Goal: Information Seeking & Learning: Learn about a topic

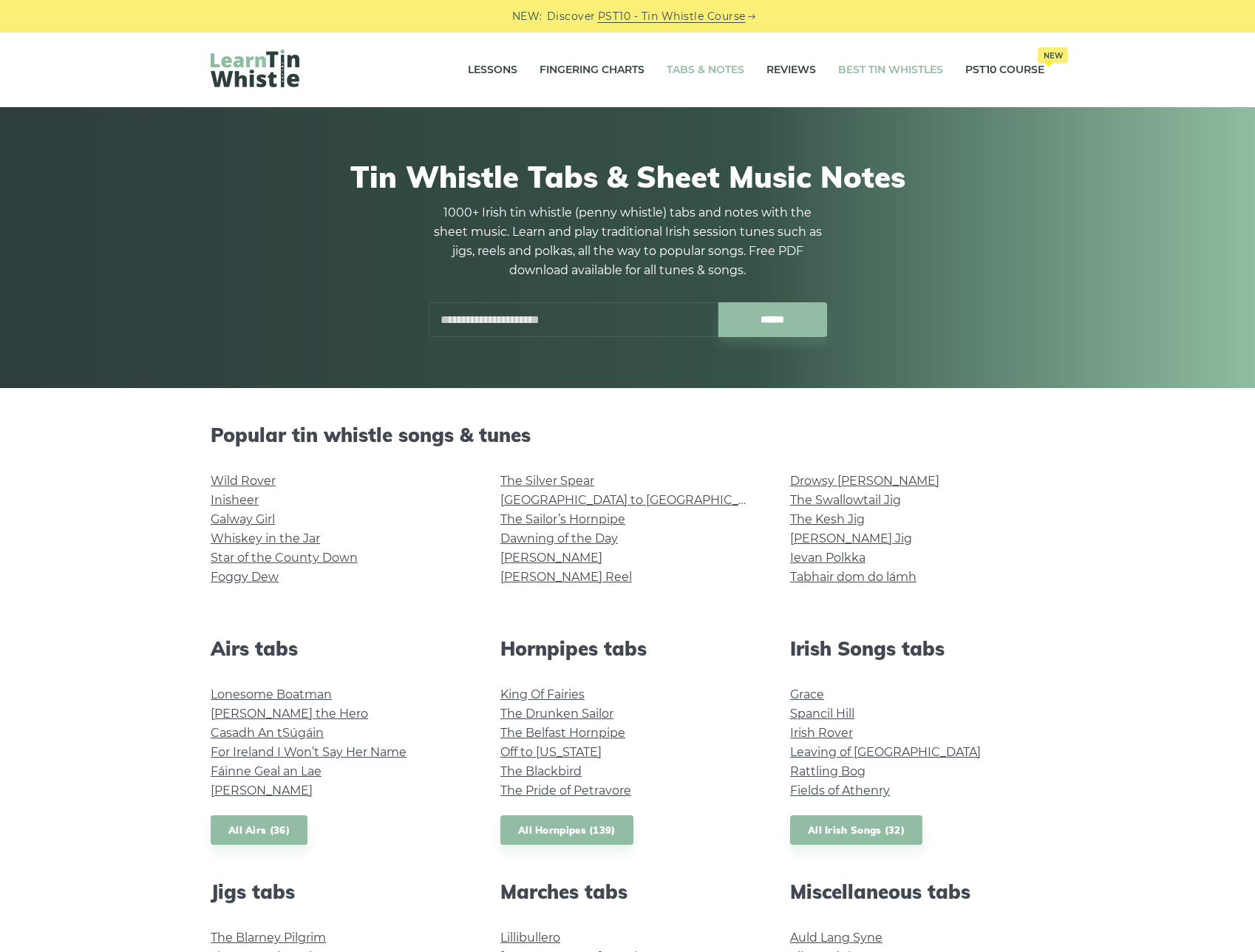
click at [877, 74] on link "Best Tin Whistles" at bounding box center [890, 70] width 105 height 37
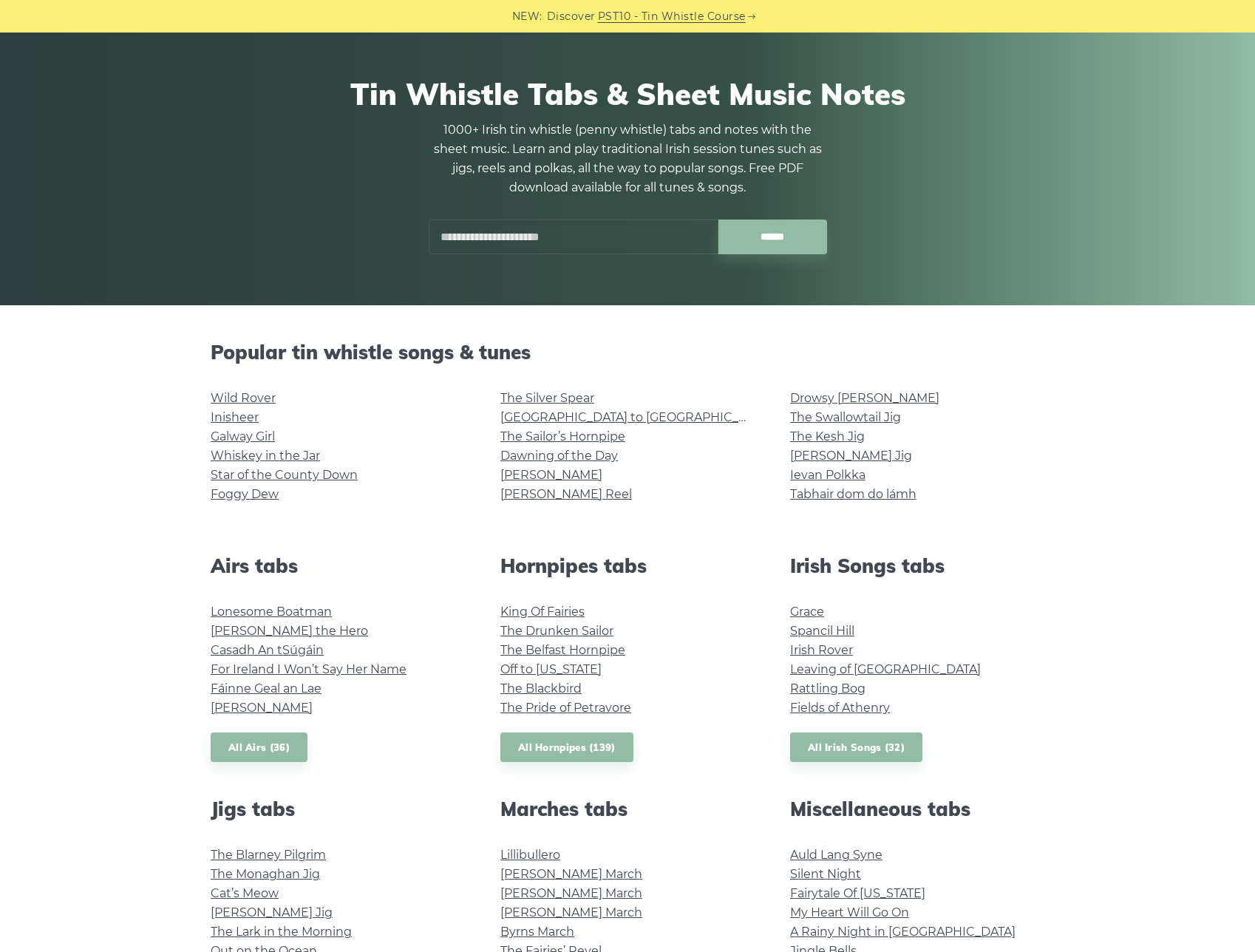
scroll to position [86, 0]
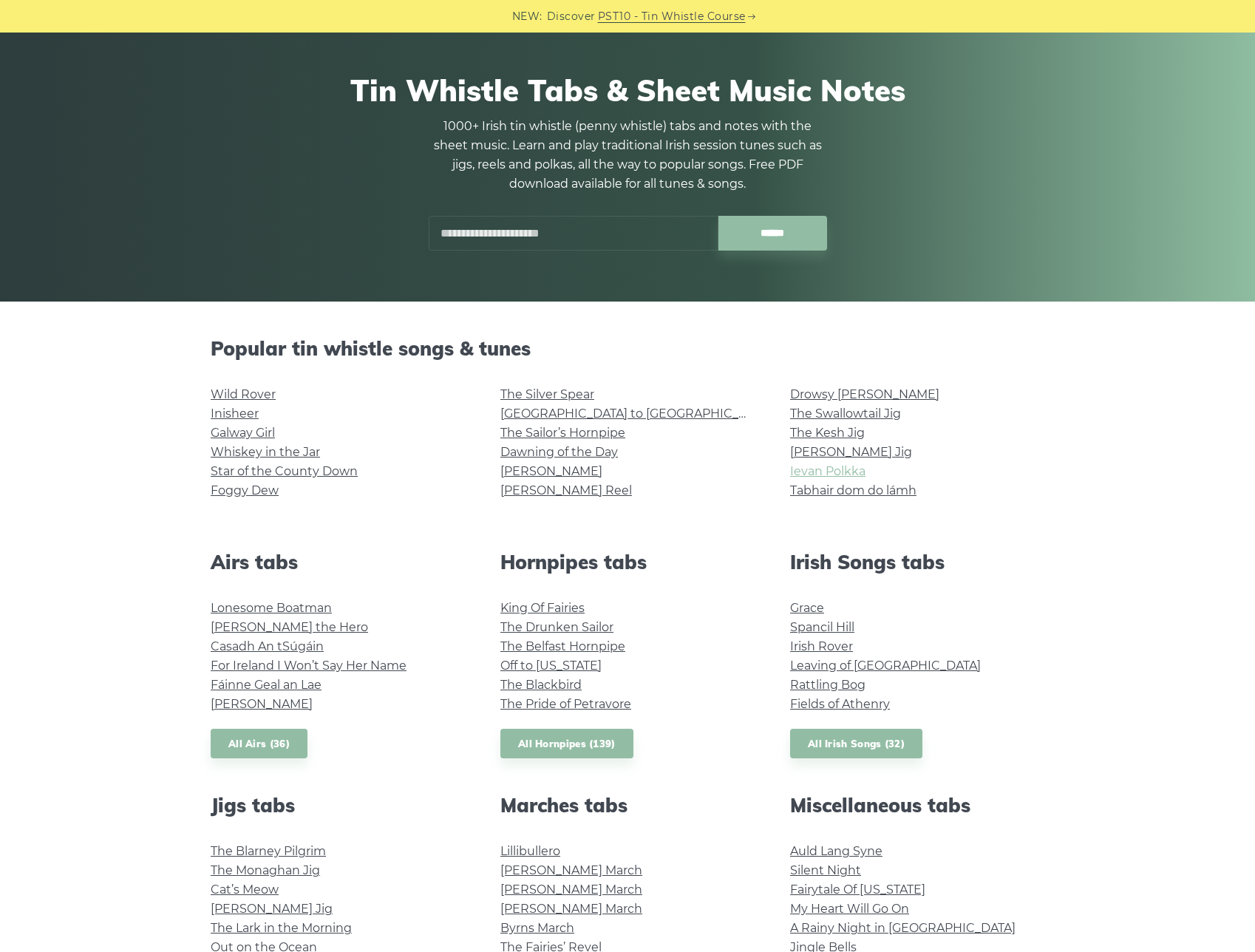
click at [853, 472] on link "Ievan Polkka" at bounding box center [828, 471] width 76 height 14
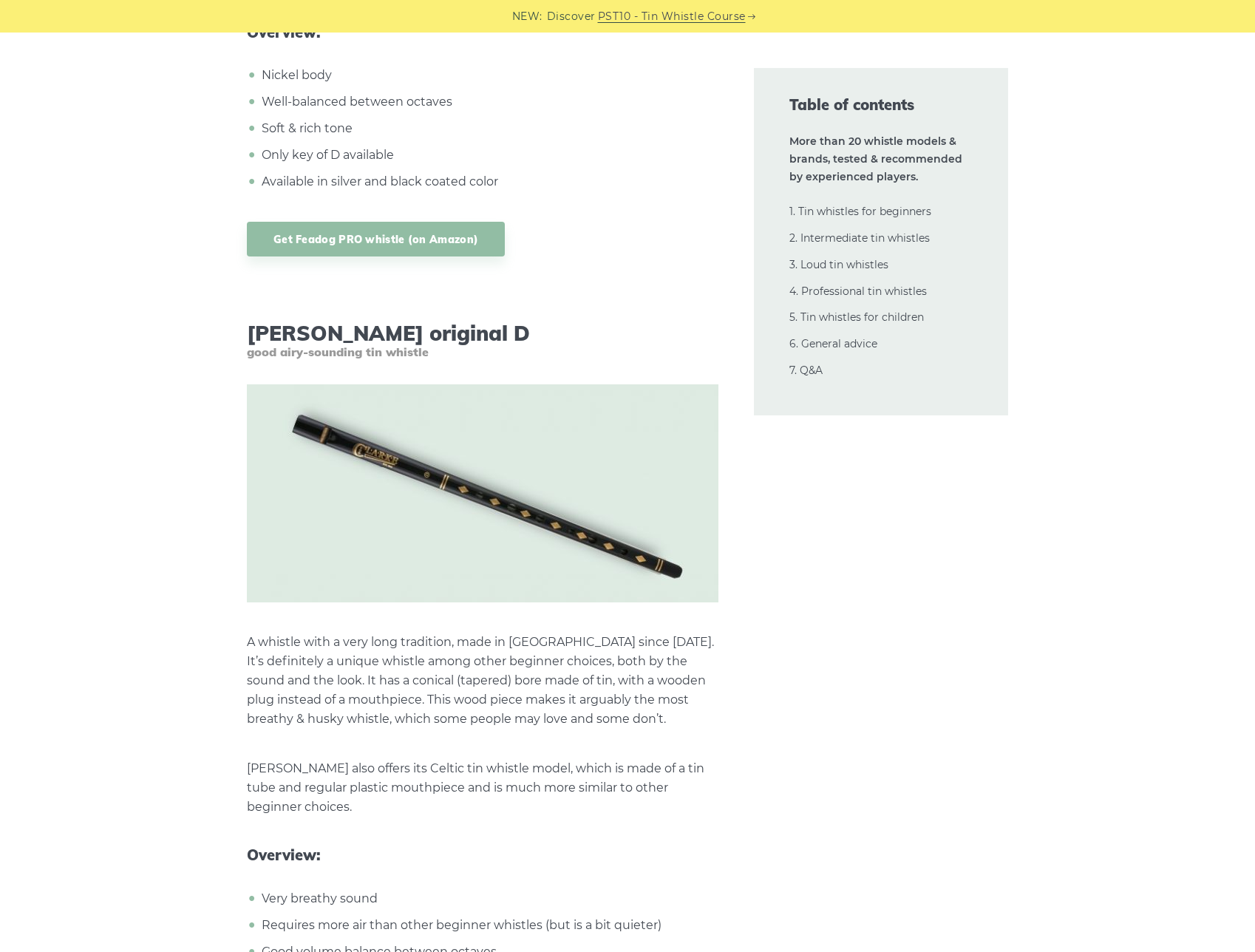
scroll to position [4753, 0]
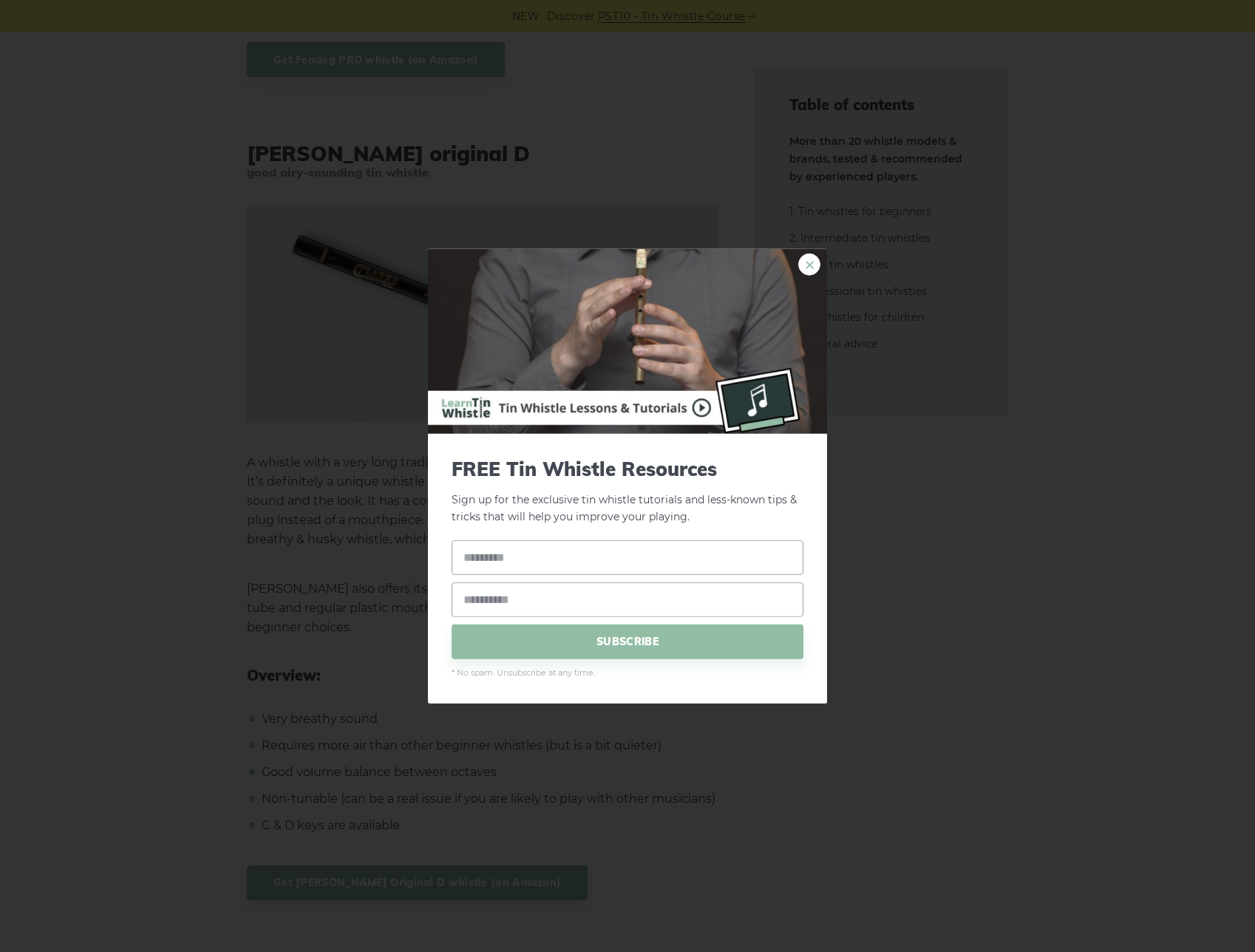
click at [812, 264] on link "×" at bounding box center [809, 264] width 22 height 22
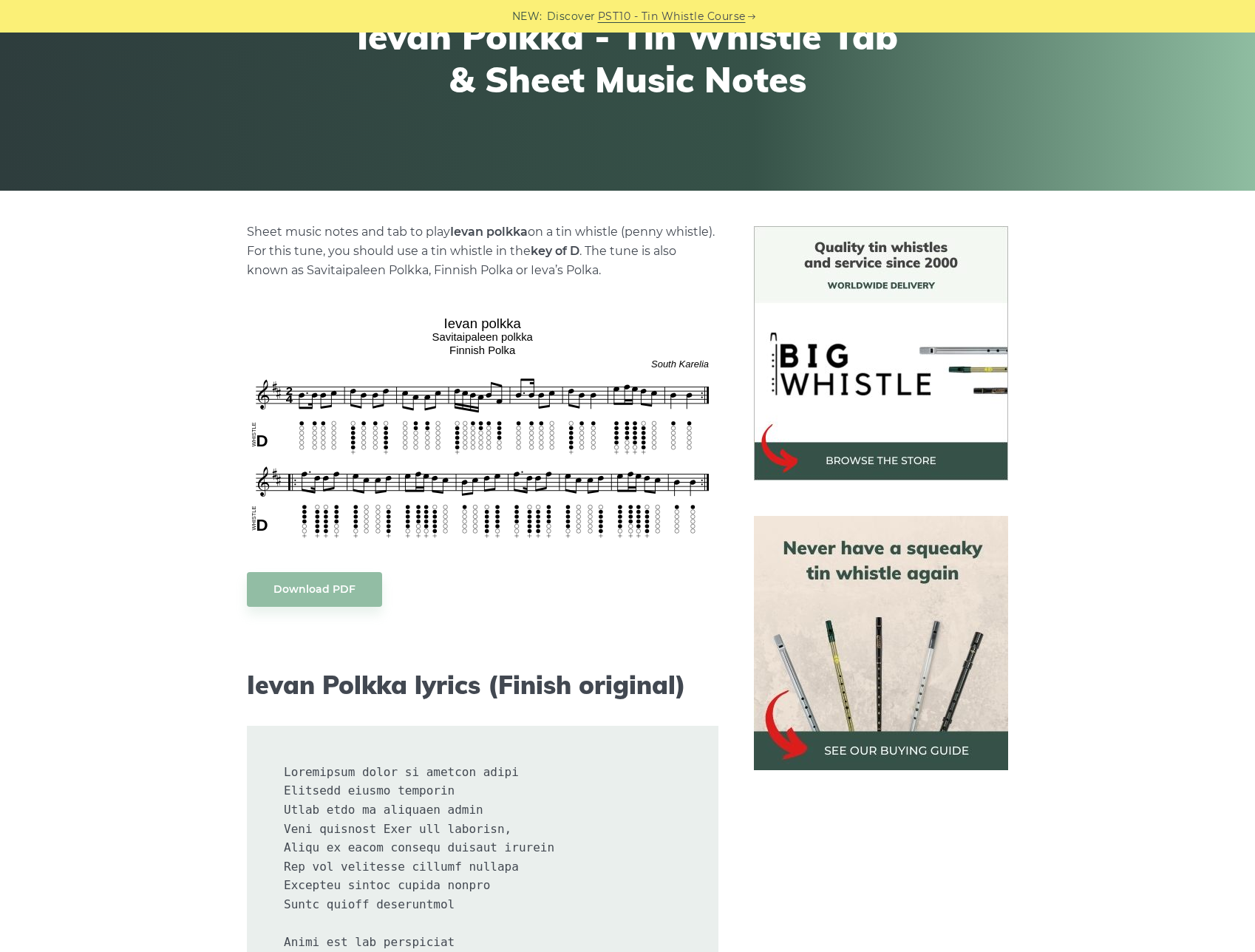
scroll to position [209, 0]
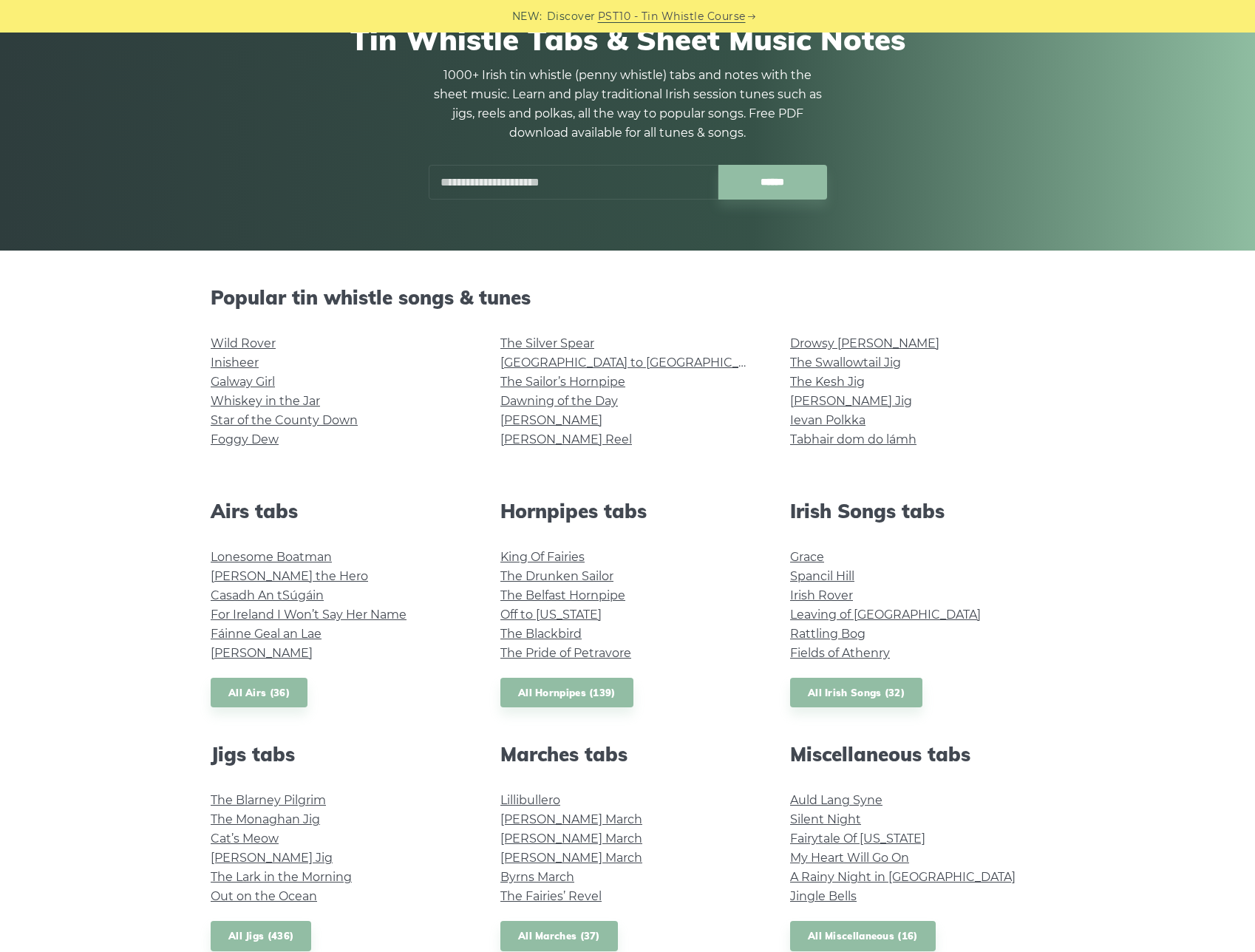
scroll to position [242, 0]
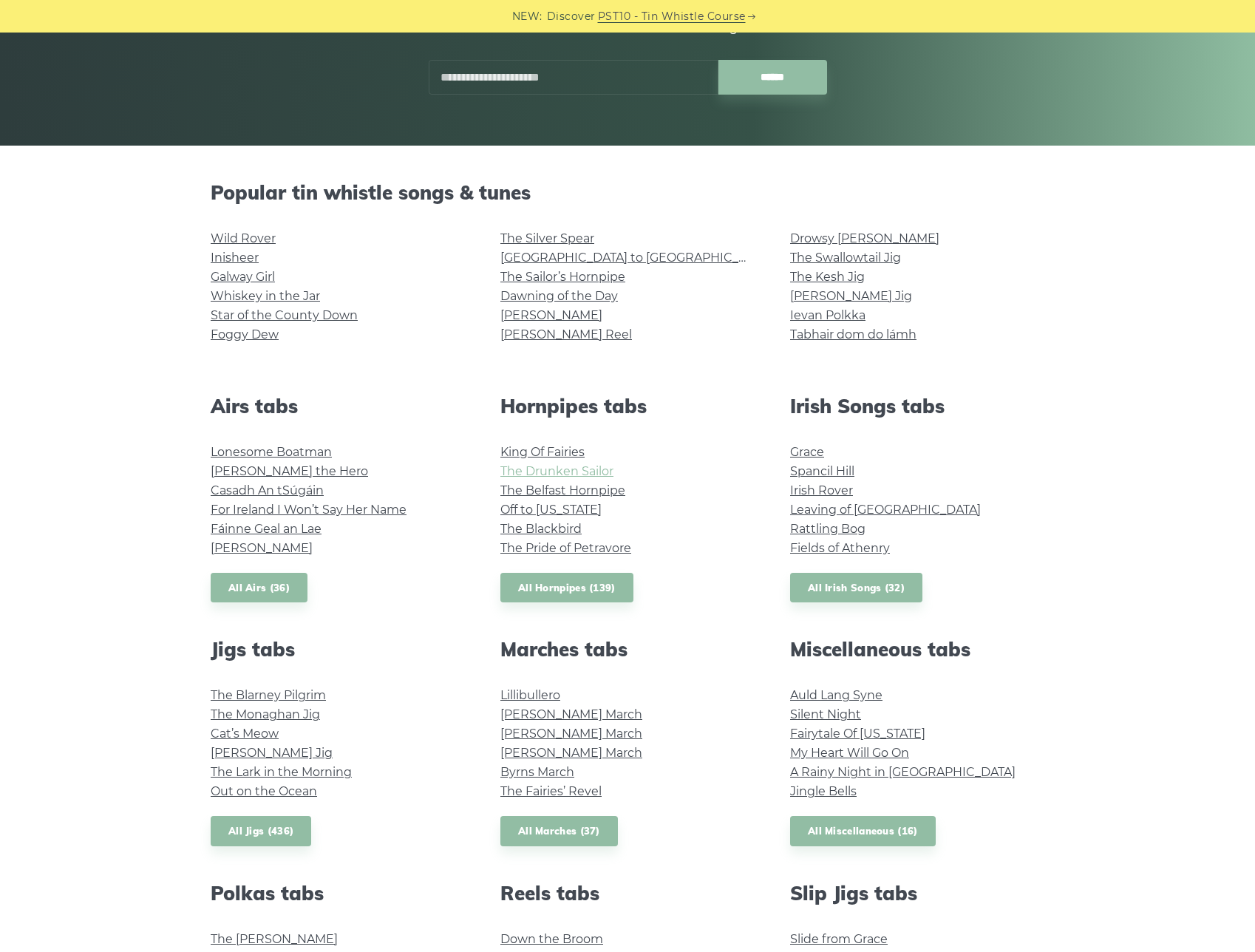
click at [607, 473] on link "The Drunken Sailor" at bounding box center [556, 471] width 113 height 14
click at [492, 81] on input "text" at bounding box center [574, 77] width 290 height 35
type input "**********"
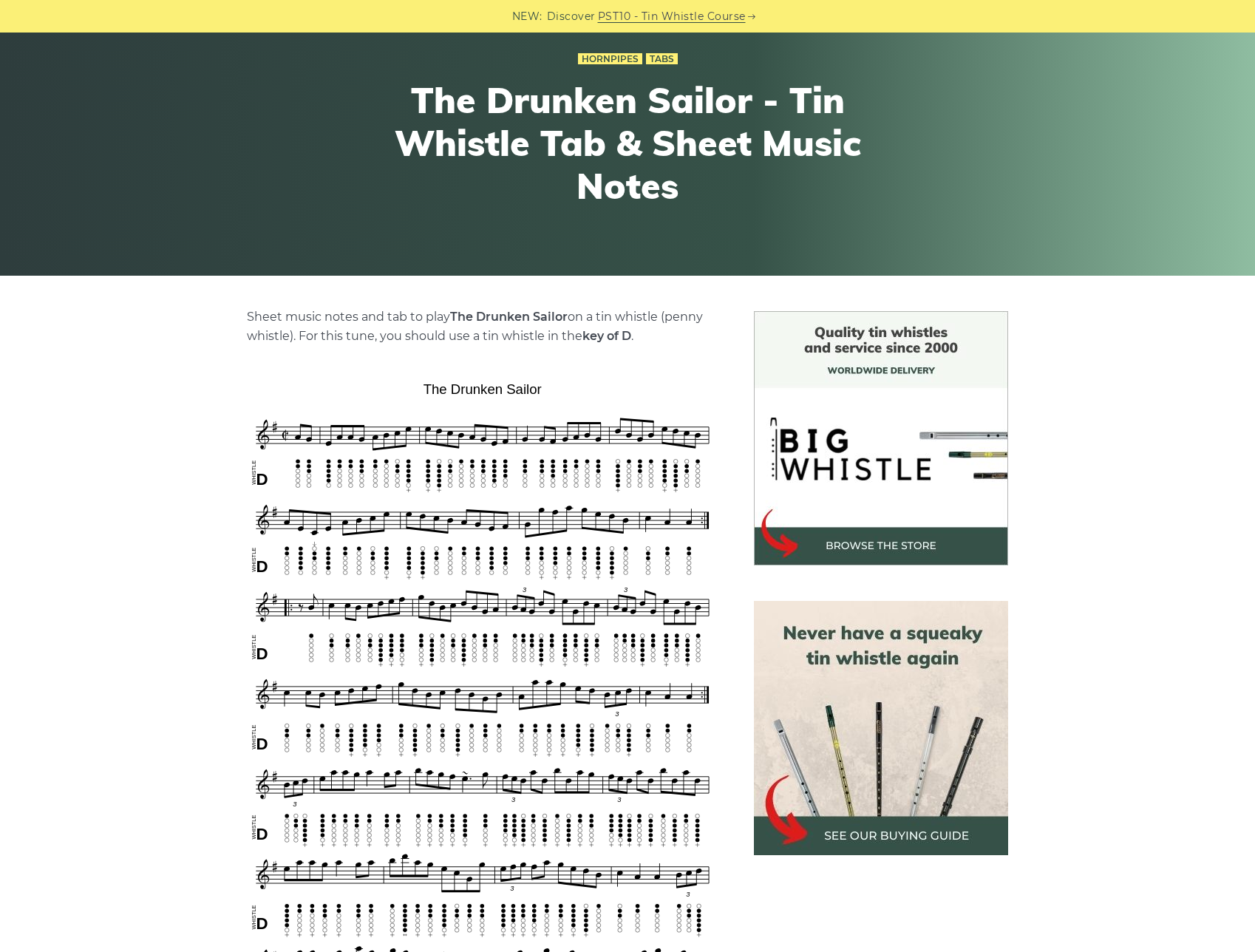
scroll to position [228, 0]
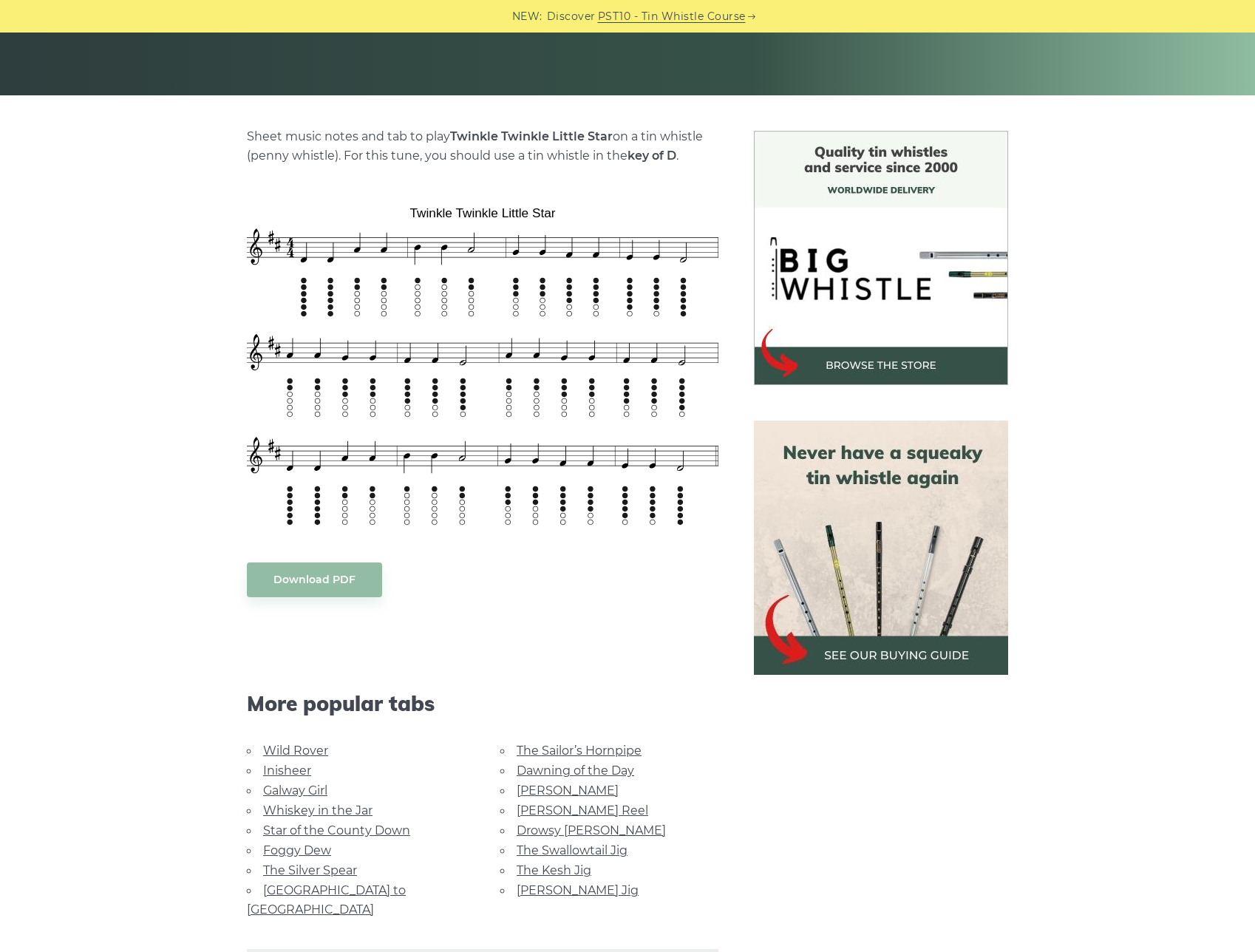
scroll to position [472, 0]
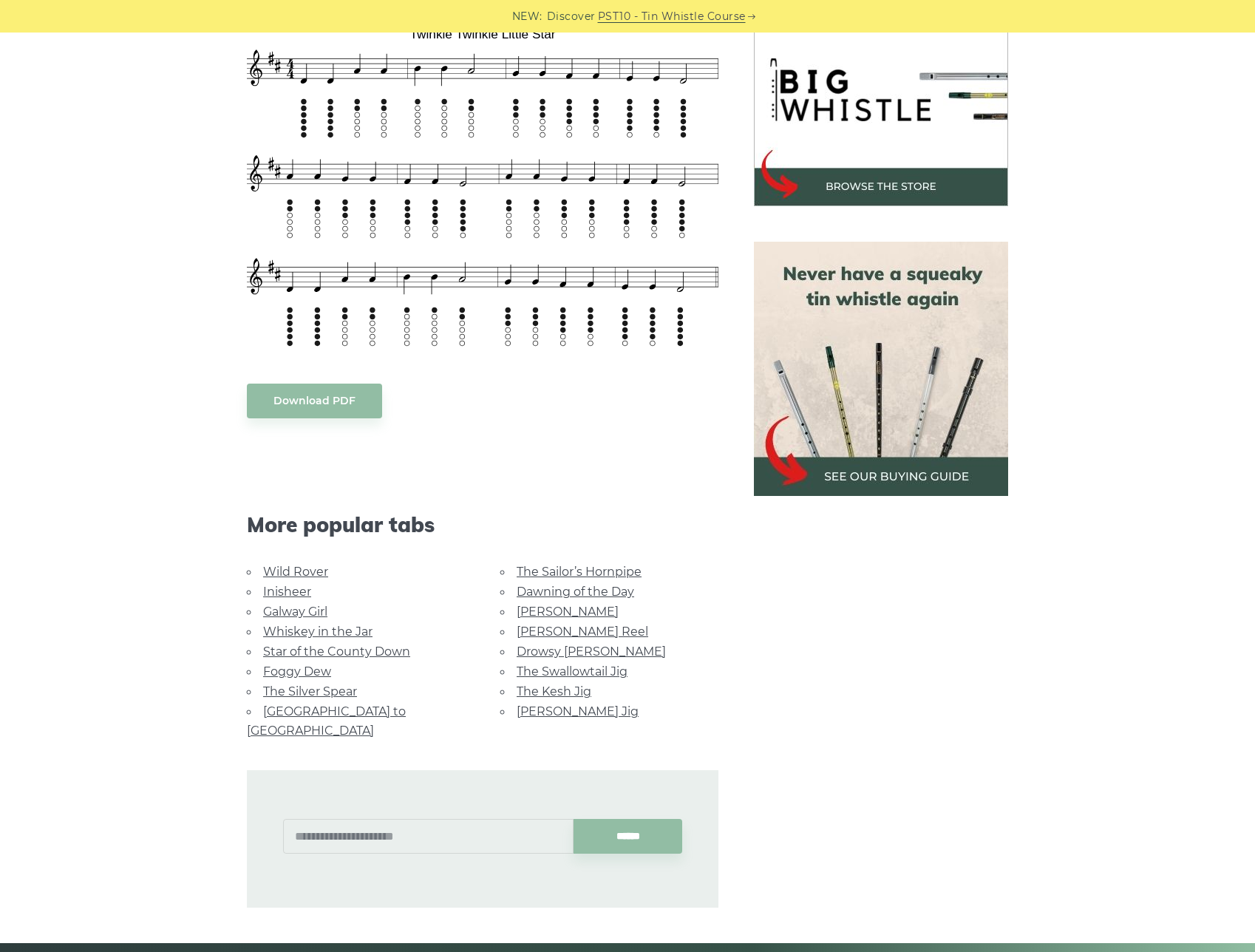
click at [334, 633] on link "Whiskey in the Jar" at bounding box center [317, 631] width 109 height 14
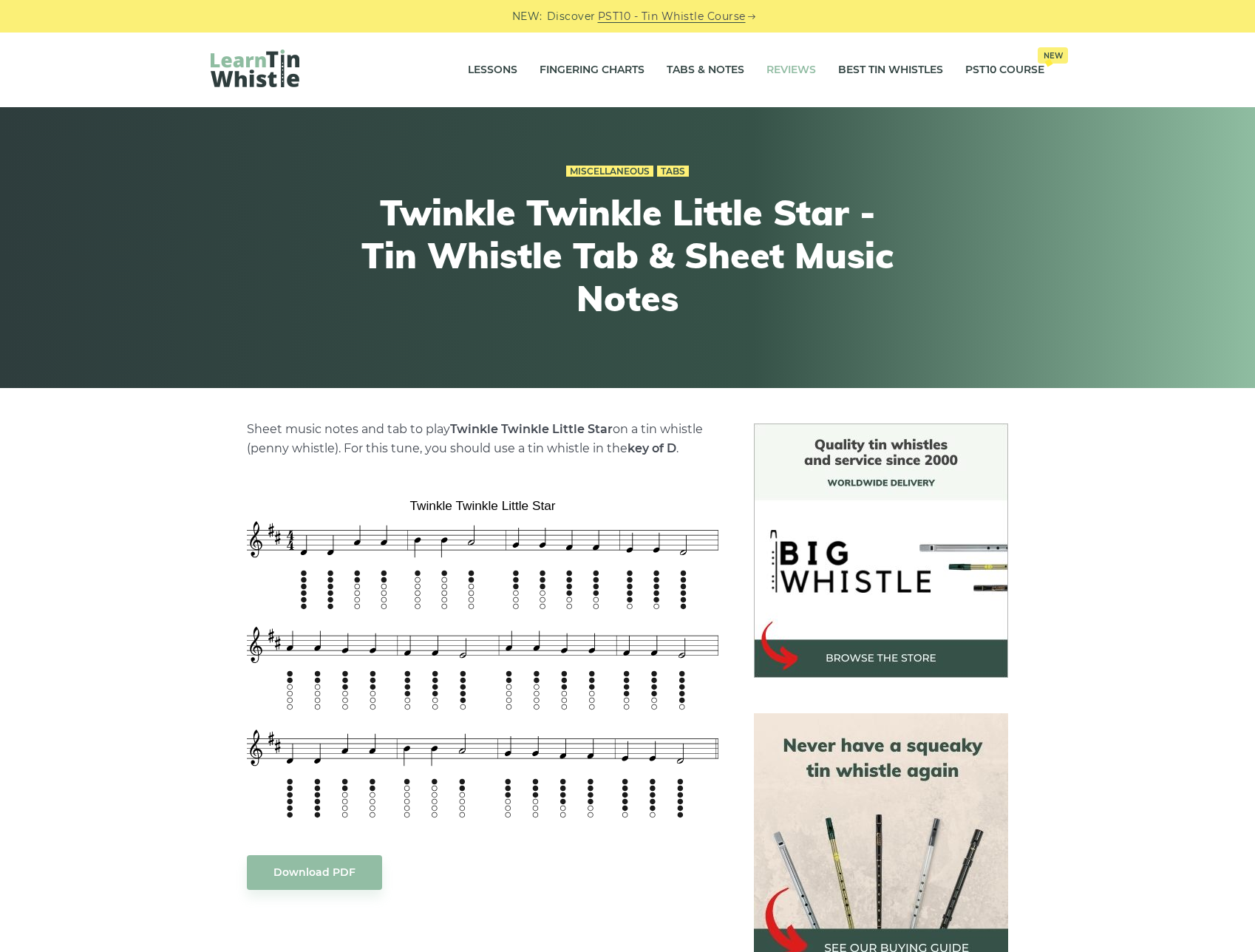
click at [784, 73] on link "Reviews" at bounding box center [791, 70] width 49 height 37
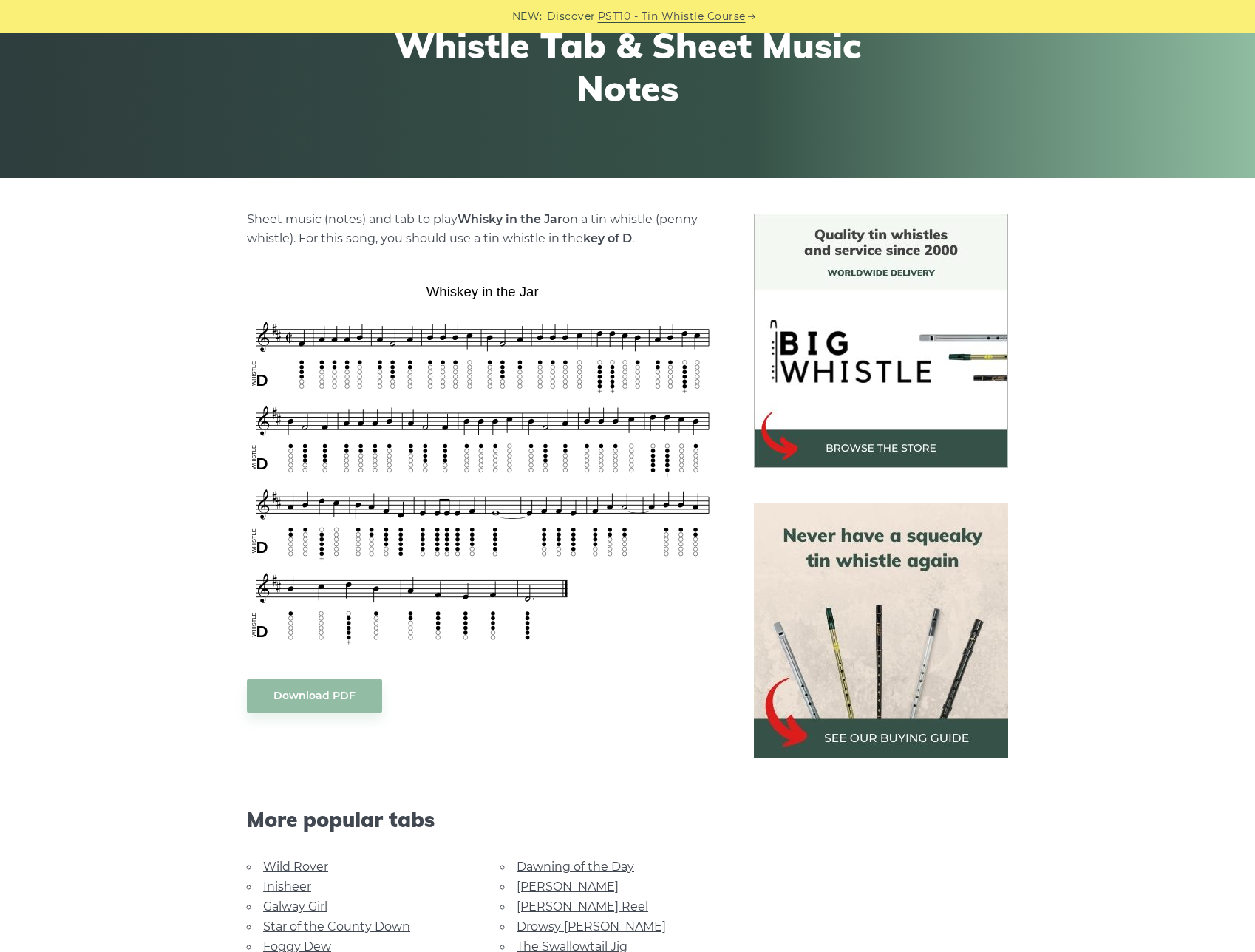
scroll to position [570, 0]
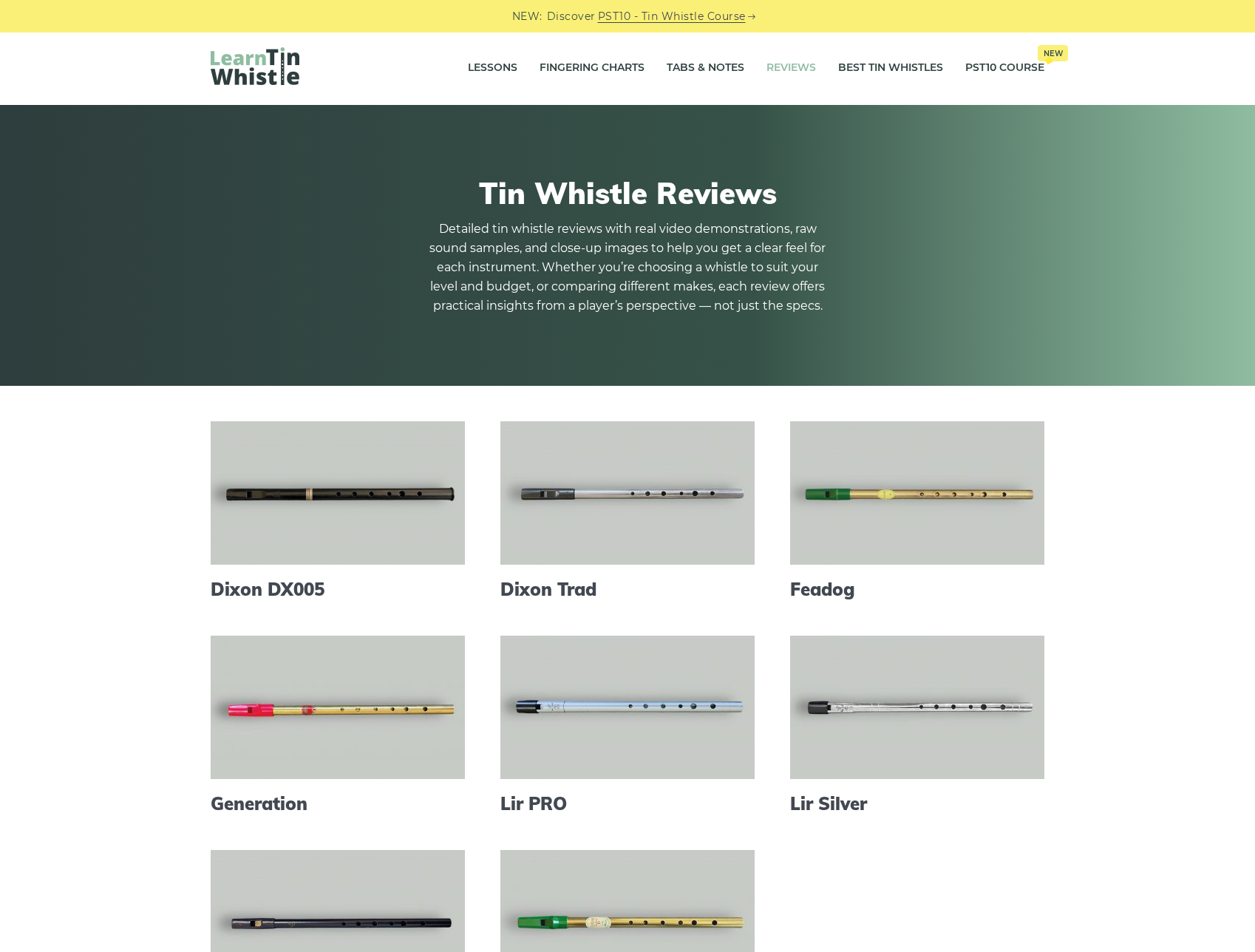
scroll to position [3, 0]
click at [711, 72] on link "Tabs & Notes" at bounding box center [706, 66] width 78 height 37
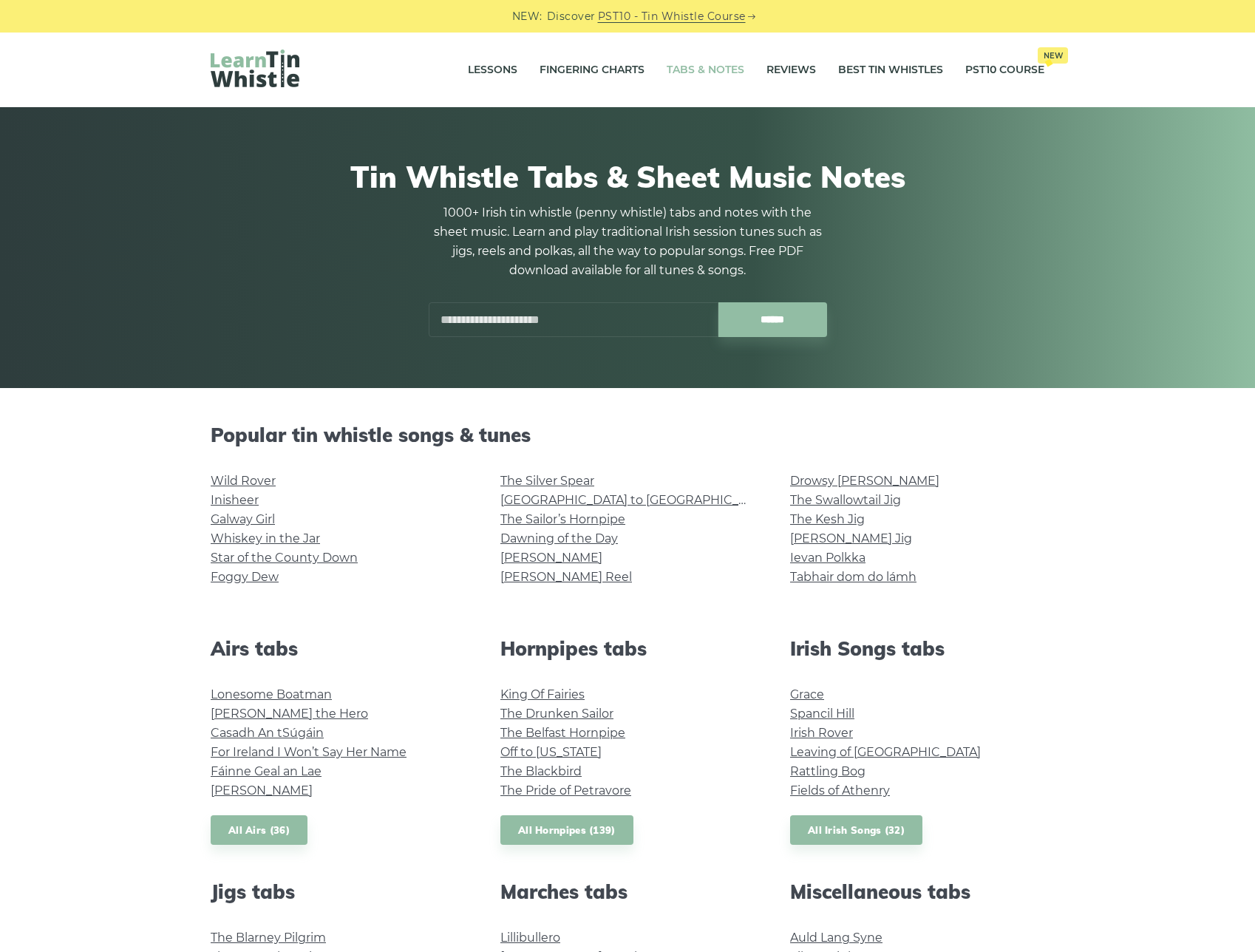
click at [489, 335] on input "text" at bounding box center [574, 319] width 290 height 35
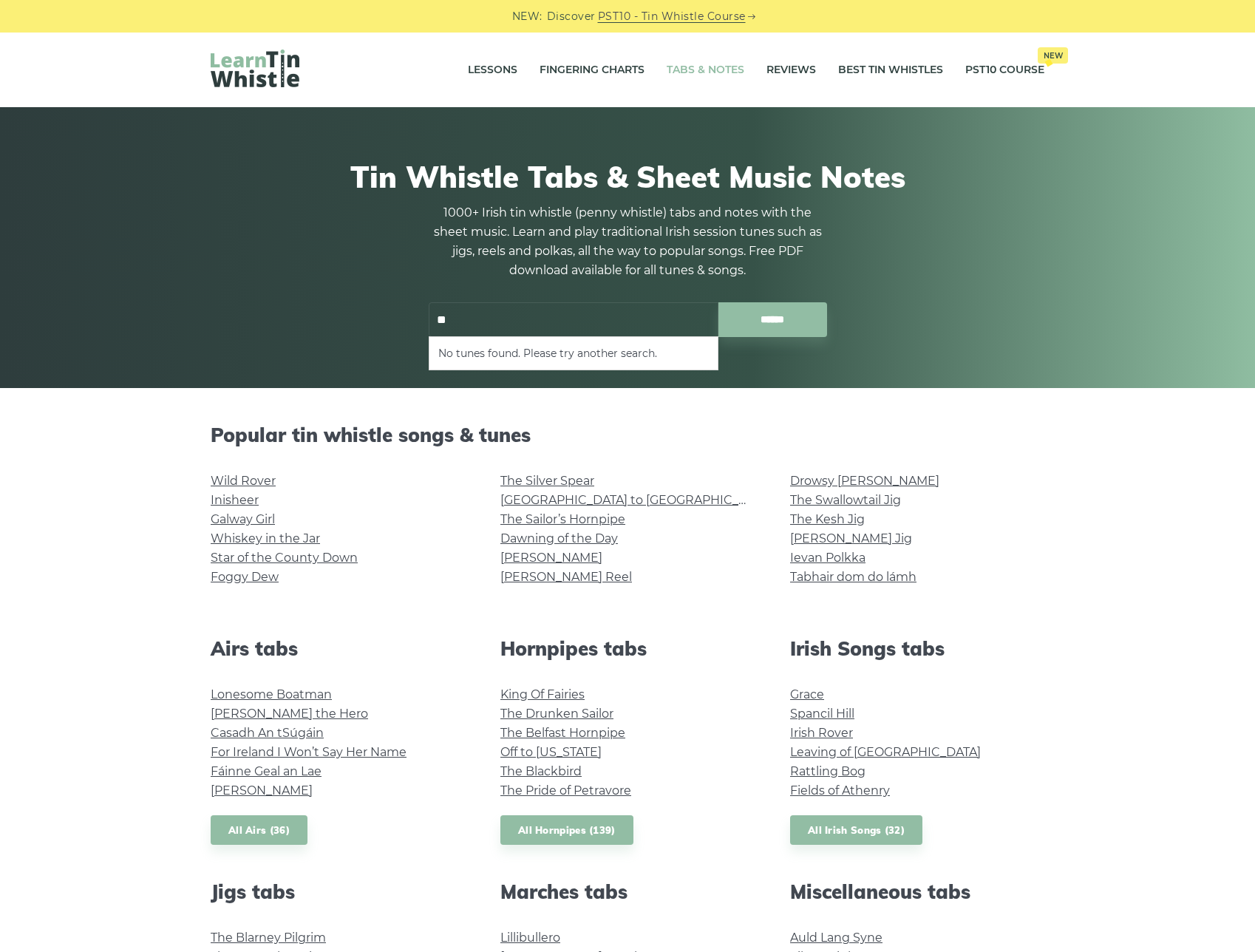
type input "*"
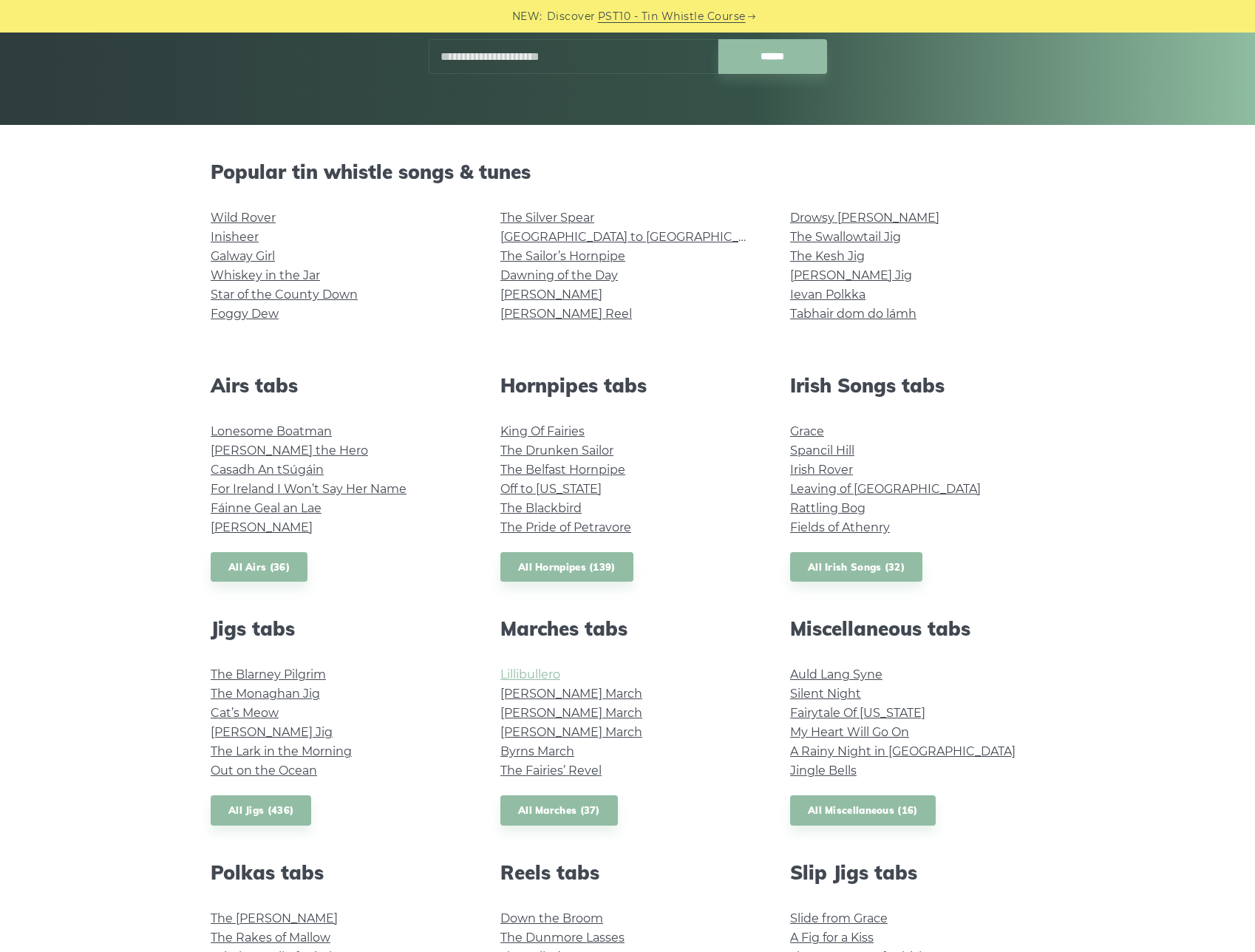
scroll to position [267, 0]
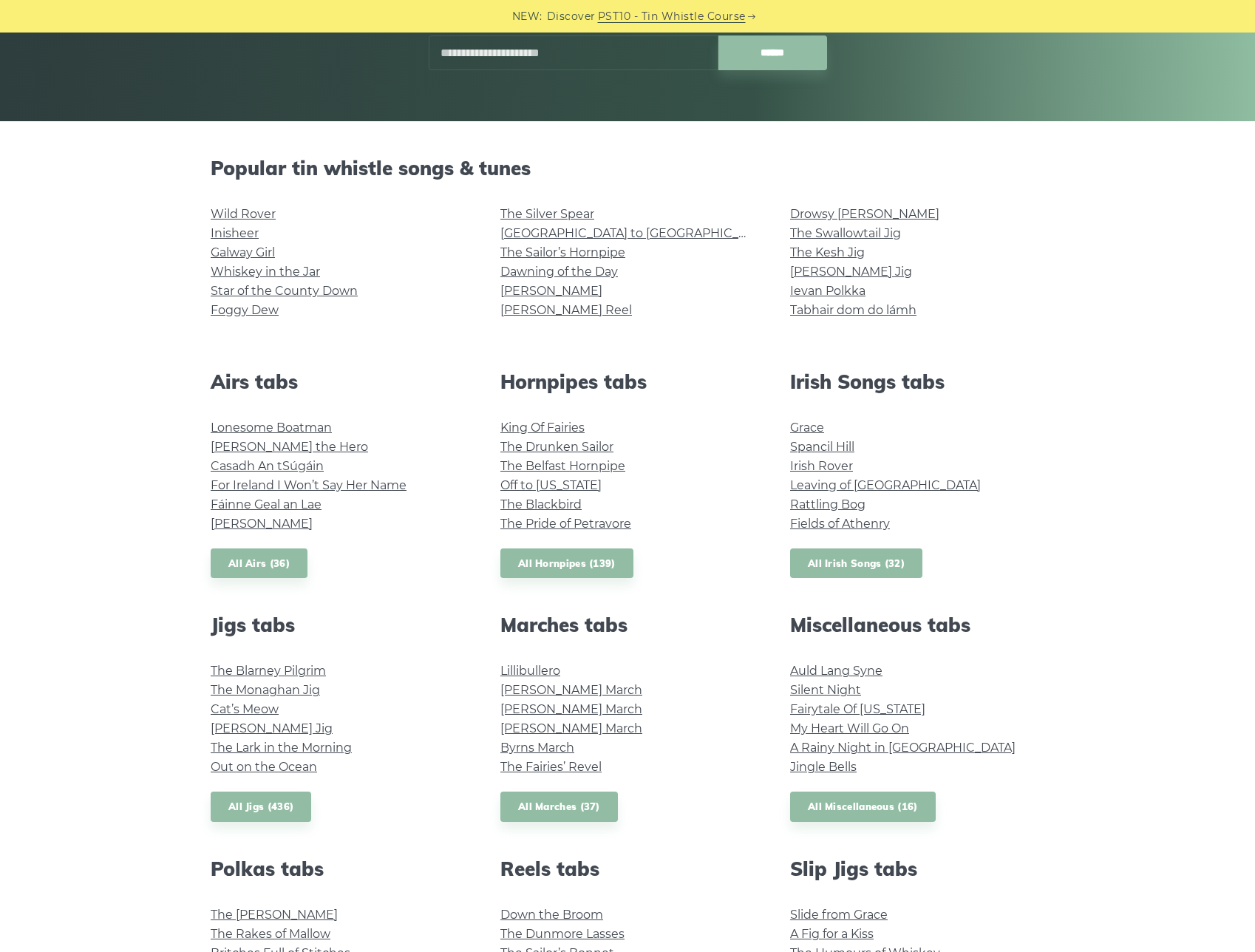
click at [903, 560] on link "All Irish Songs (32)" at bounding box center [856, 564] width 133 height 30
click at [566, 566] on link "All Hornpipes (139)" at bounding box center [566, 564] width 133 height 30
click at [639, 61] on input "text" at bounding box center [574, 52] width 290 height 35
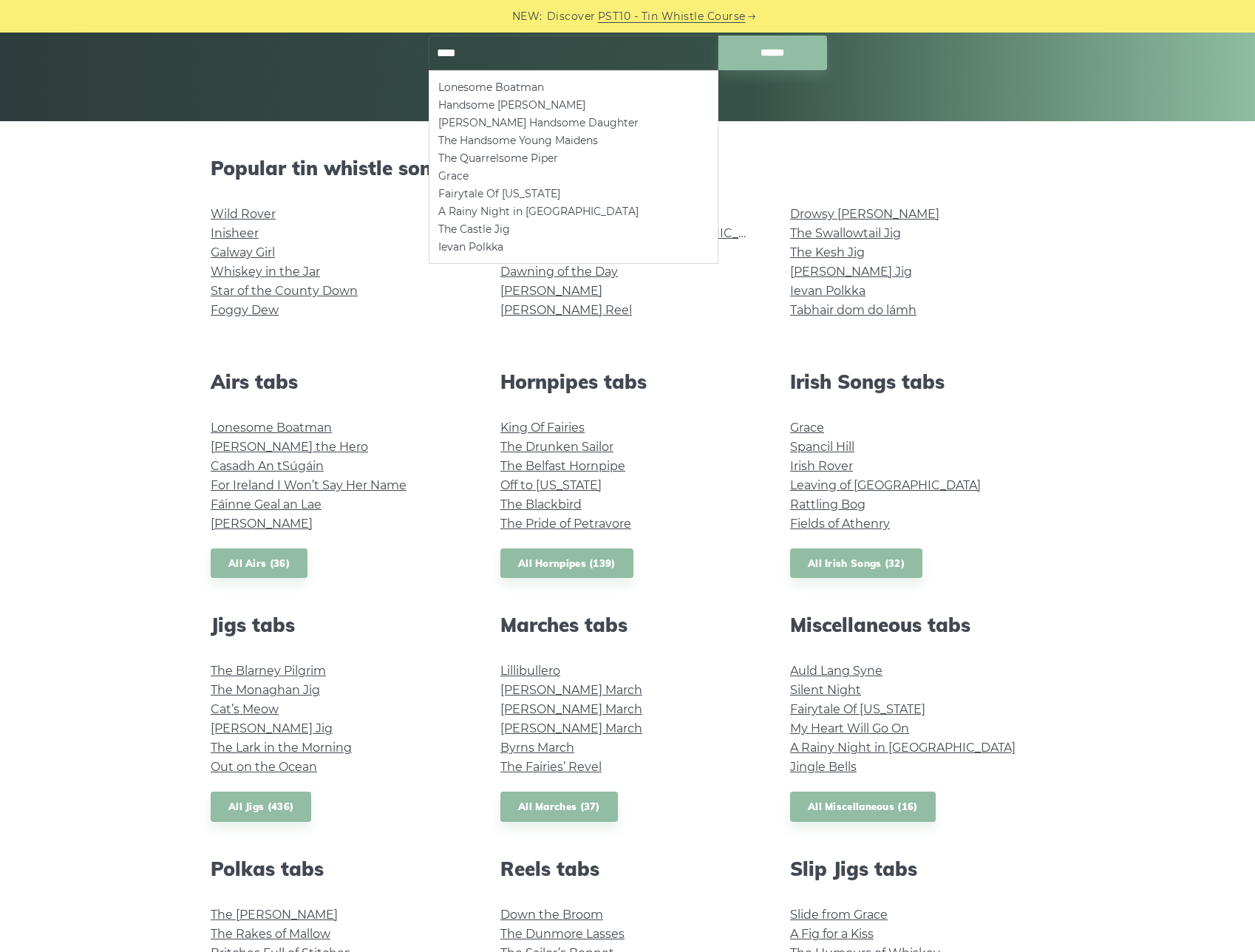
type input "****"
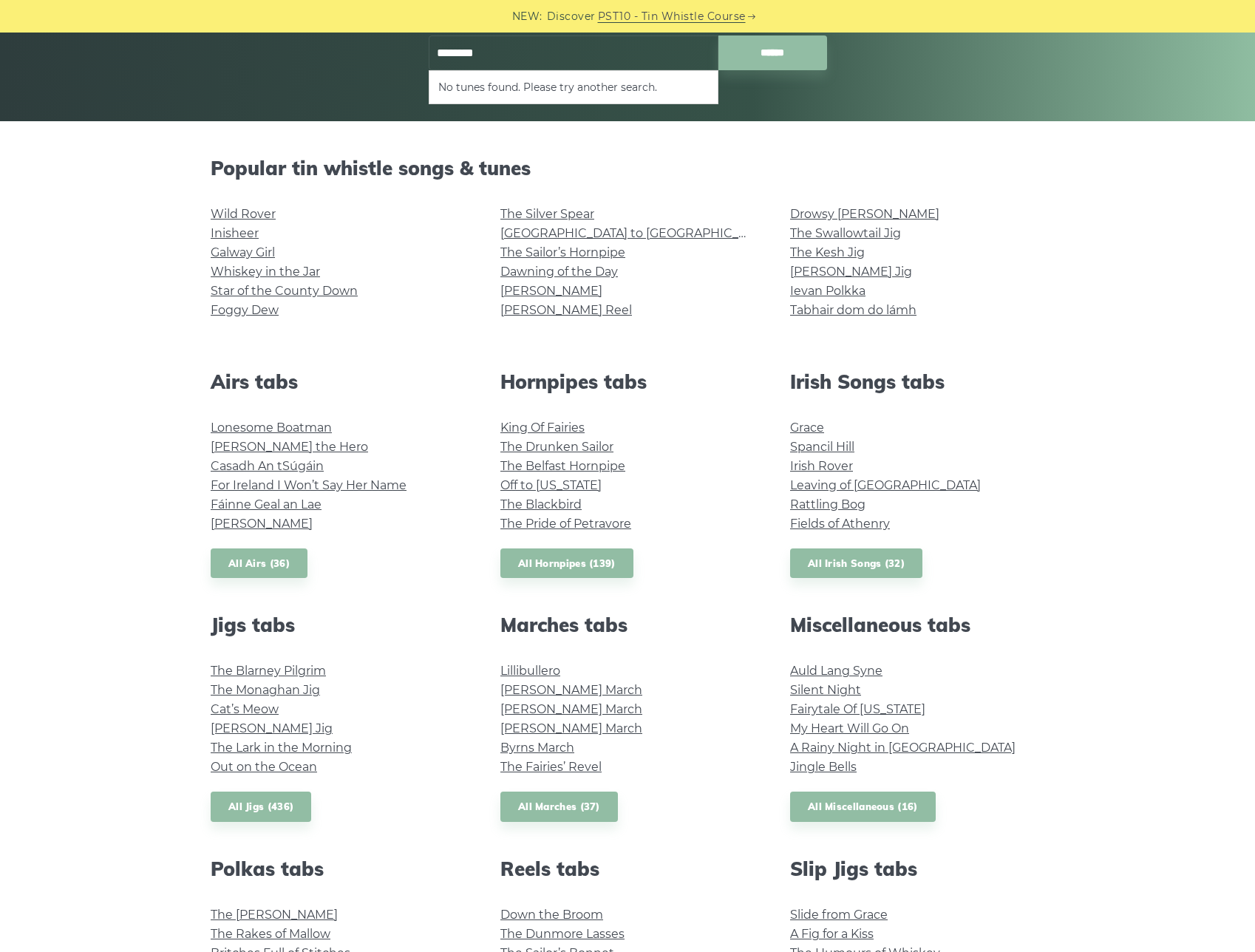
type input "********"
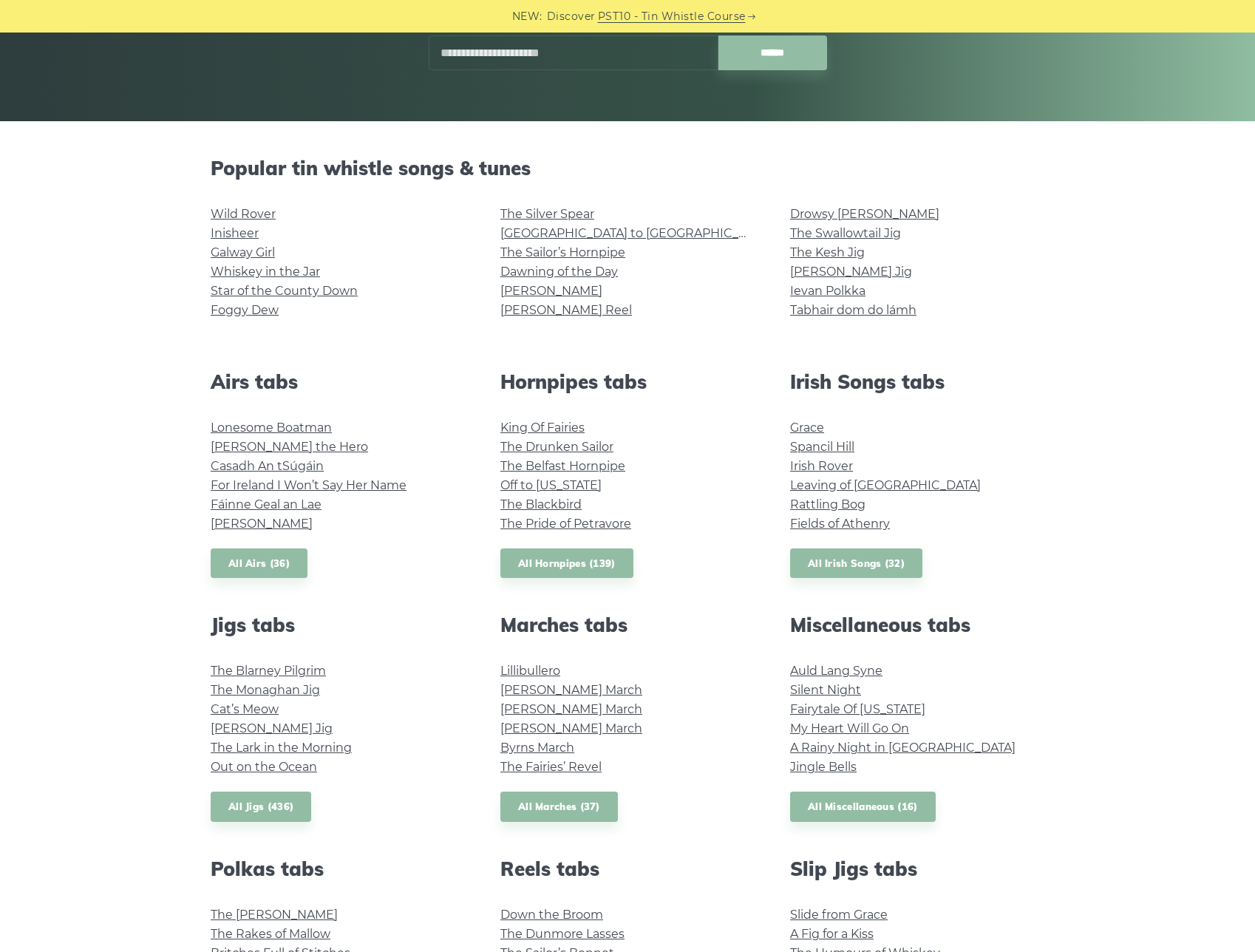
click at [492, 56] on input "text" at bounding box center [574, 52] width 290 height 35
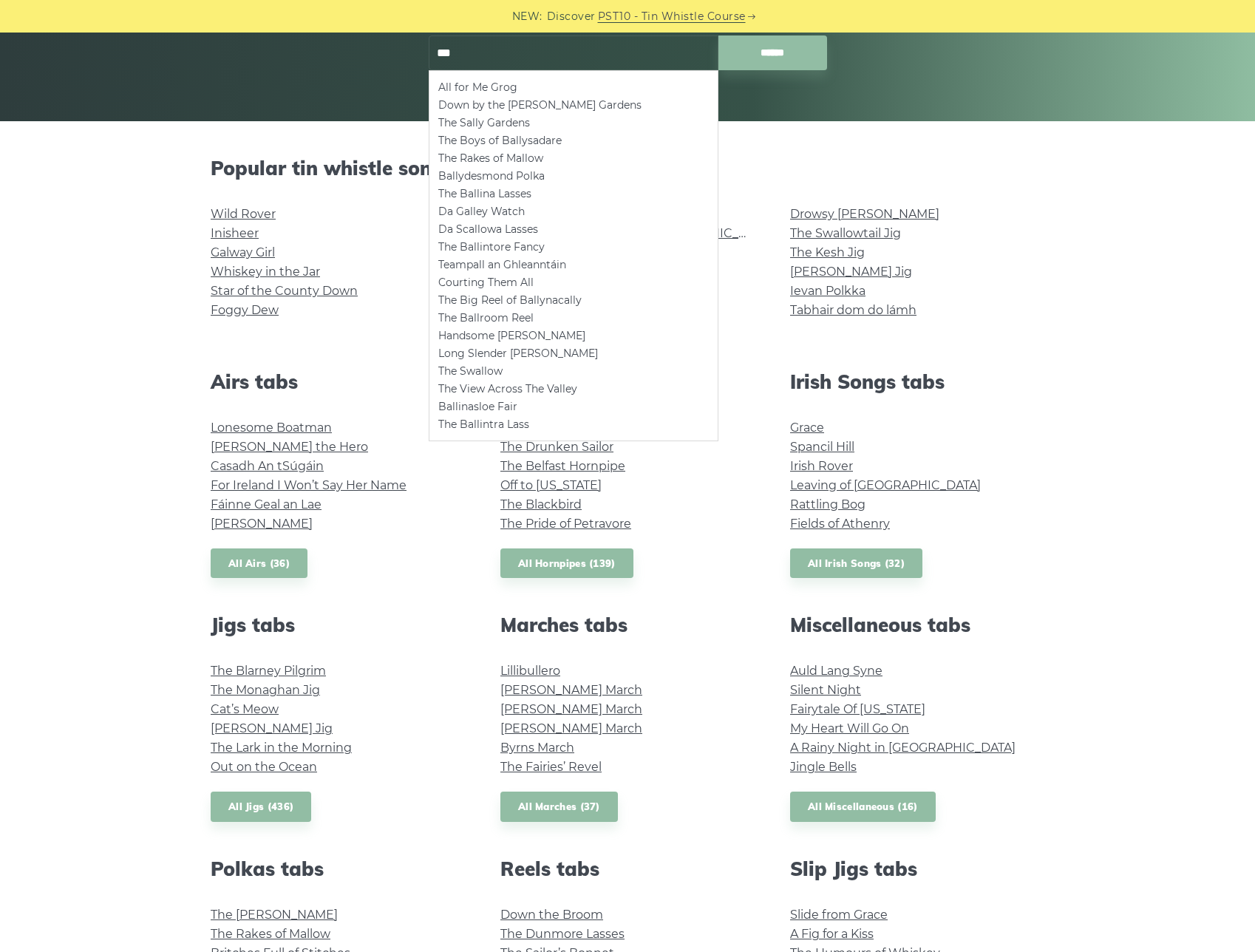
type input "***"
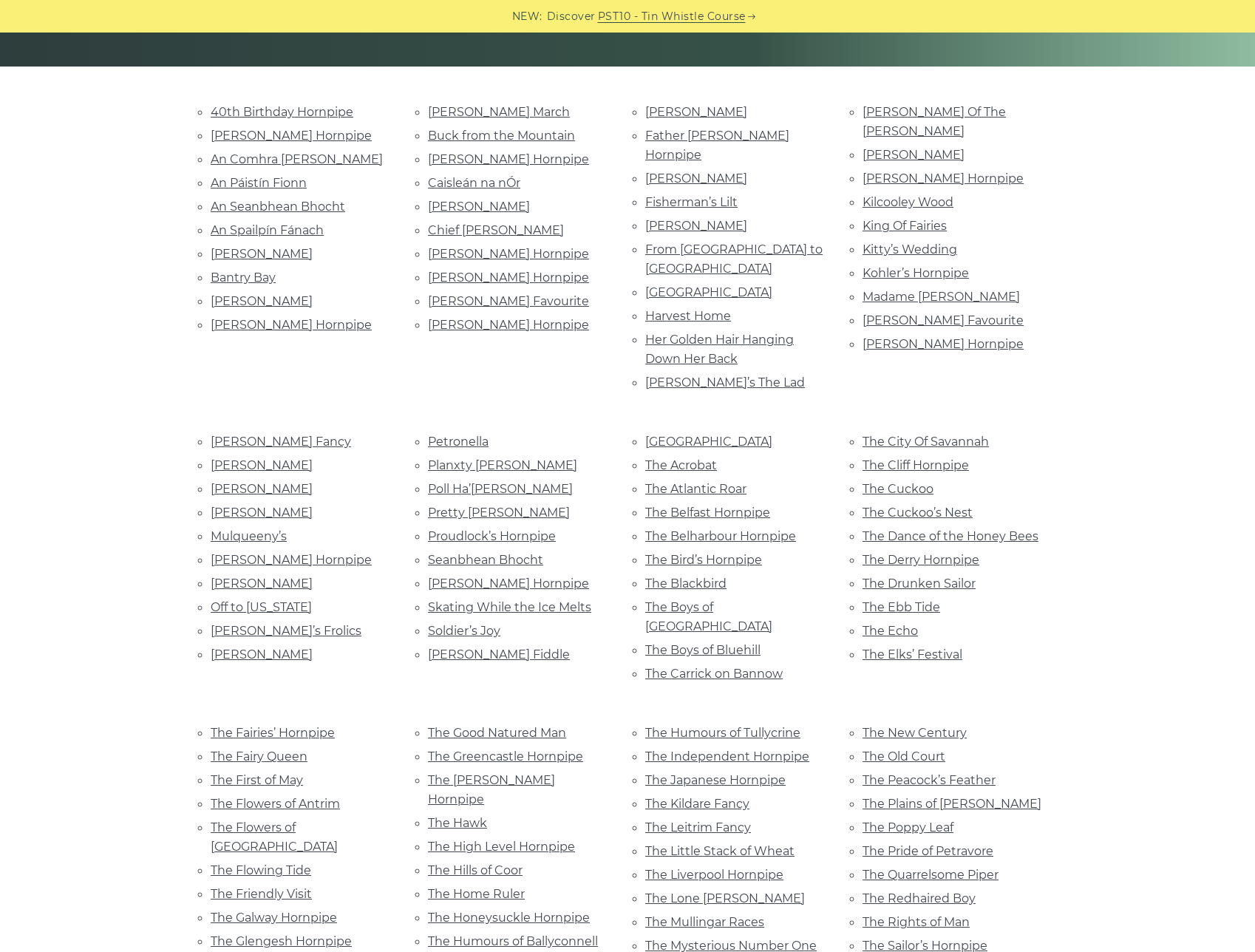
scroll to position [322, 0]
